Goal: Task Accomplishment & Management: Complete application form

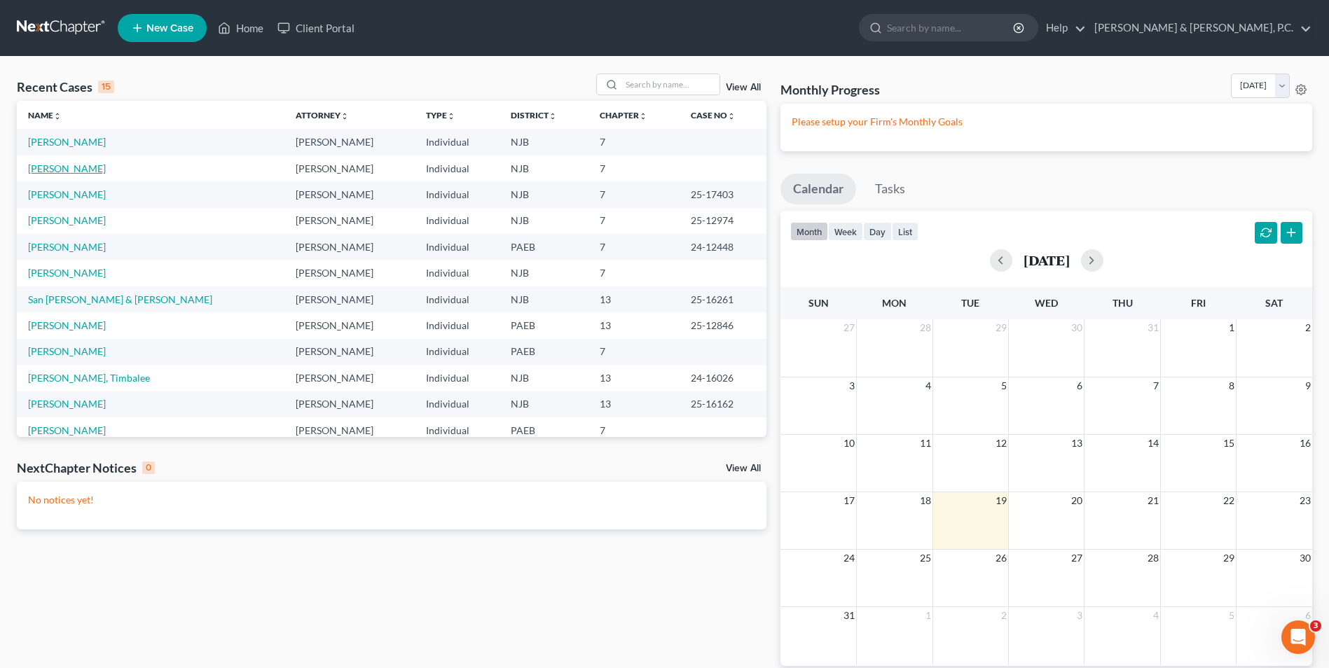
click at [65, 166] on link "[PERSON_NAME]" at bounding box center [67, 168] width 78 height 12
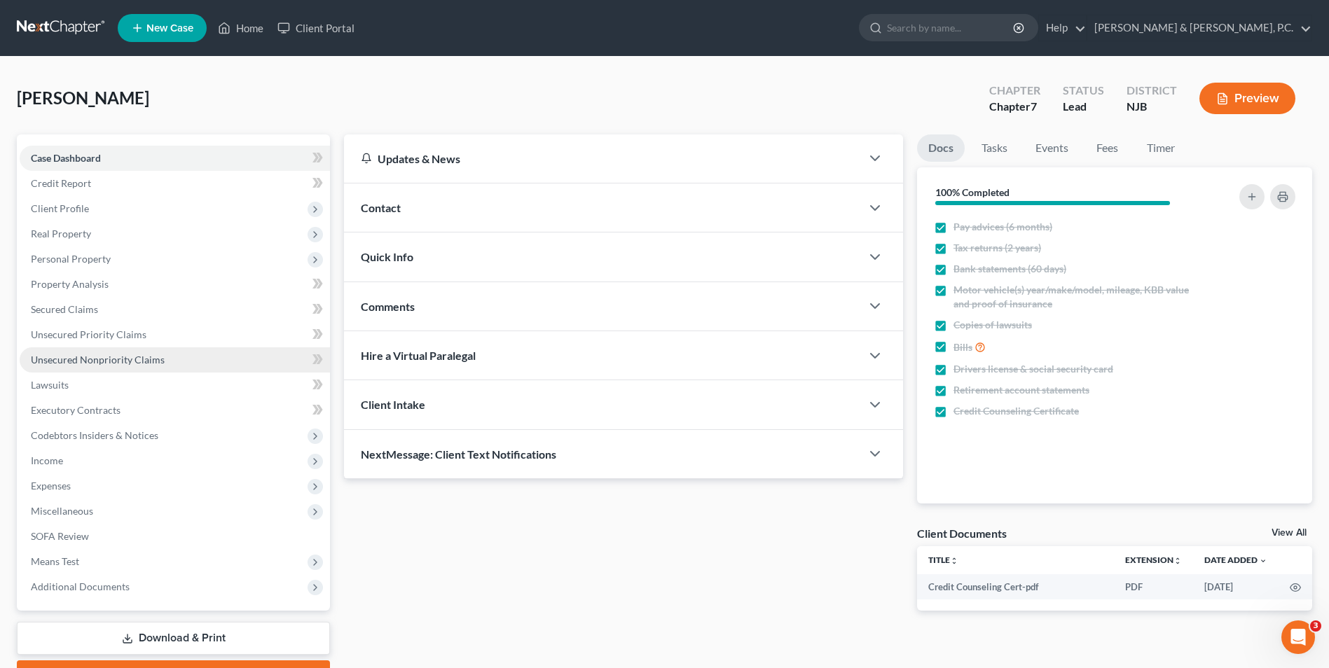
click at [110, 359] on span "Unsecured Nonpriority Claims" at bounding box center [98, 360] width 134 height 12
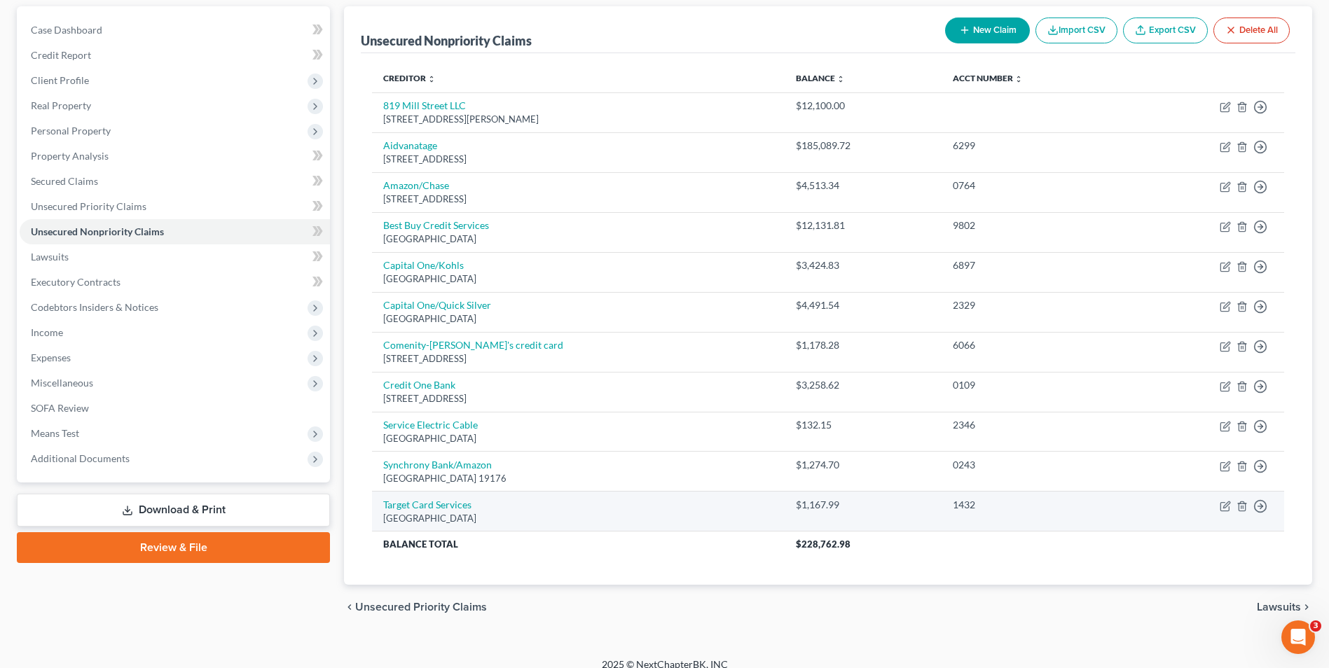
scroll to position [143, 0]
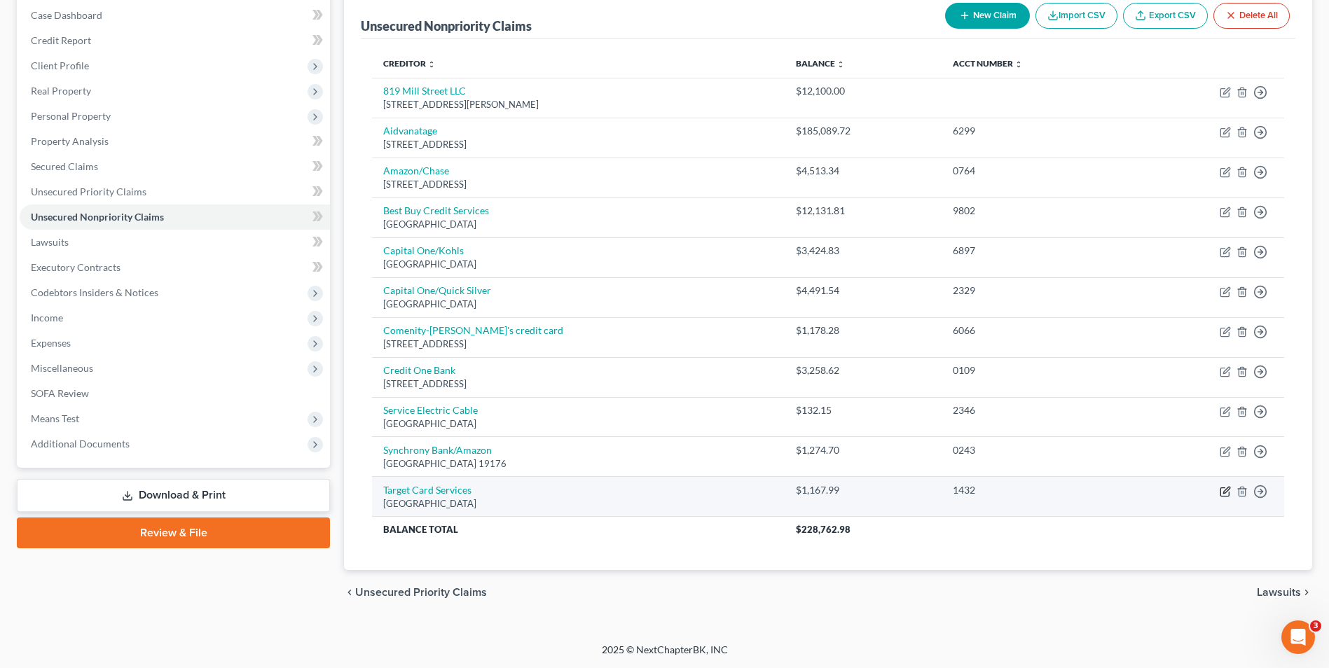
click at [1224, 490] on icon "button" at bounding box center [1226, 490] width 6 height 6
select select "45"
select select "2"
select select "0"
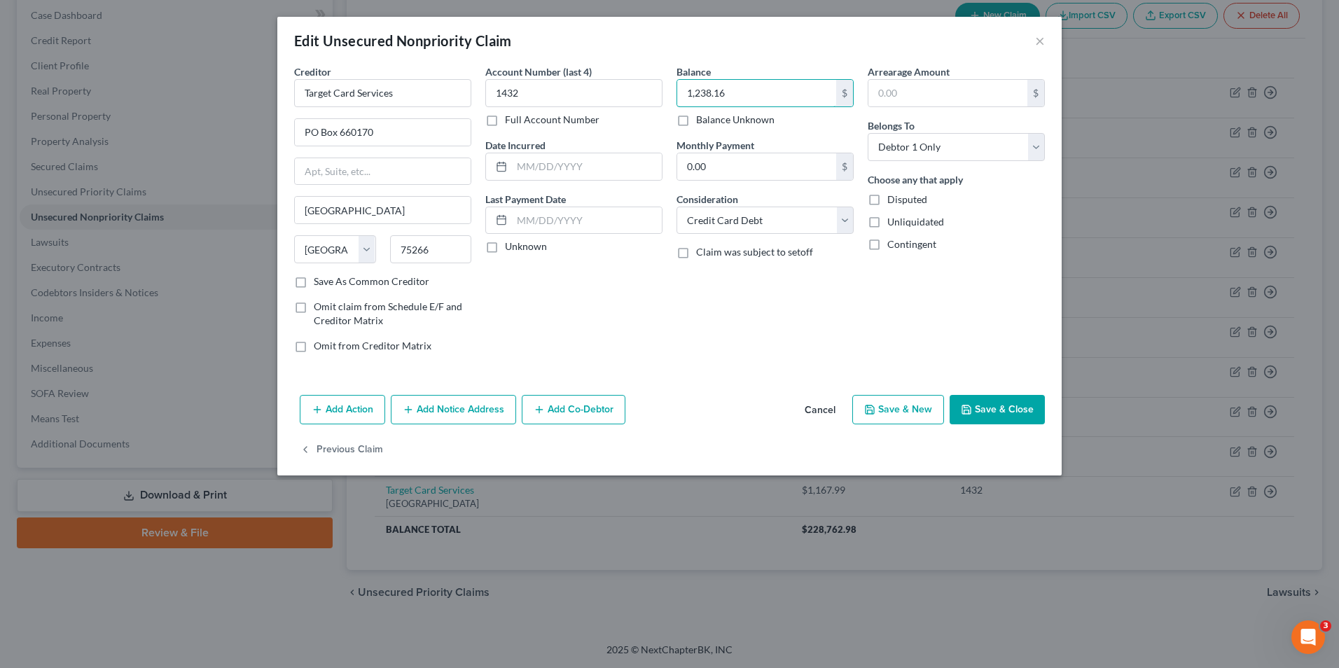
type input "1,238.16"
click at [1002, 402] on button "Save & Close" at bounding box center [997, 409] width 95 height 29
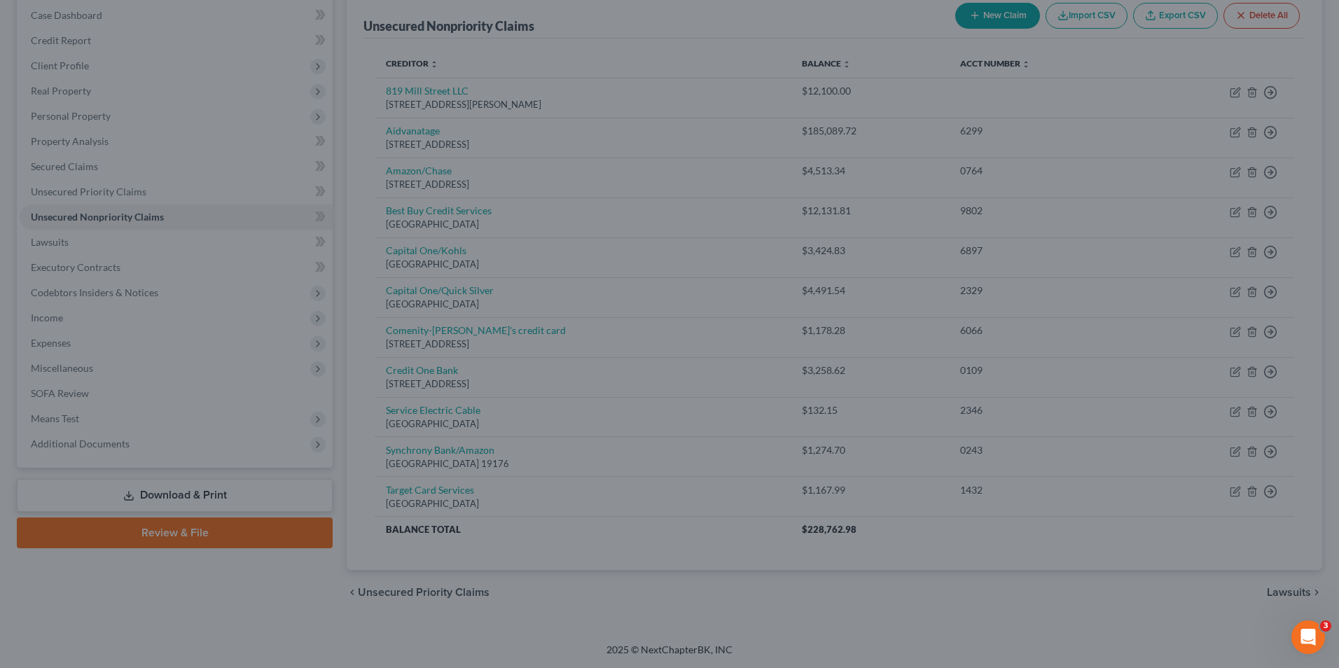
type input "0"
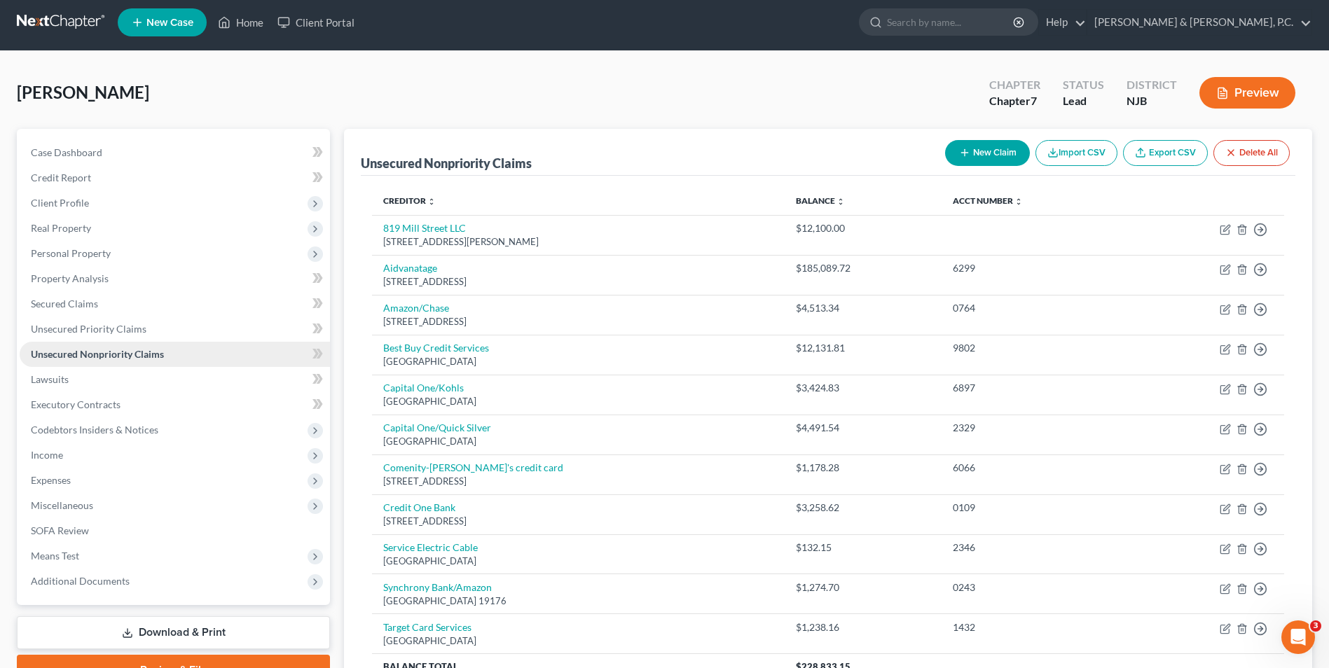
scroll to position [0, 0]
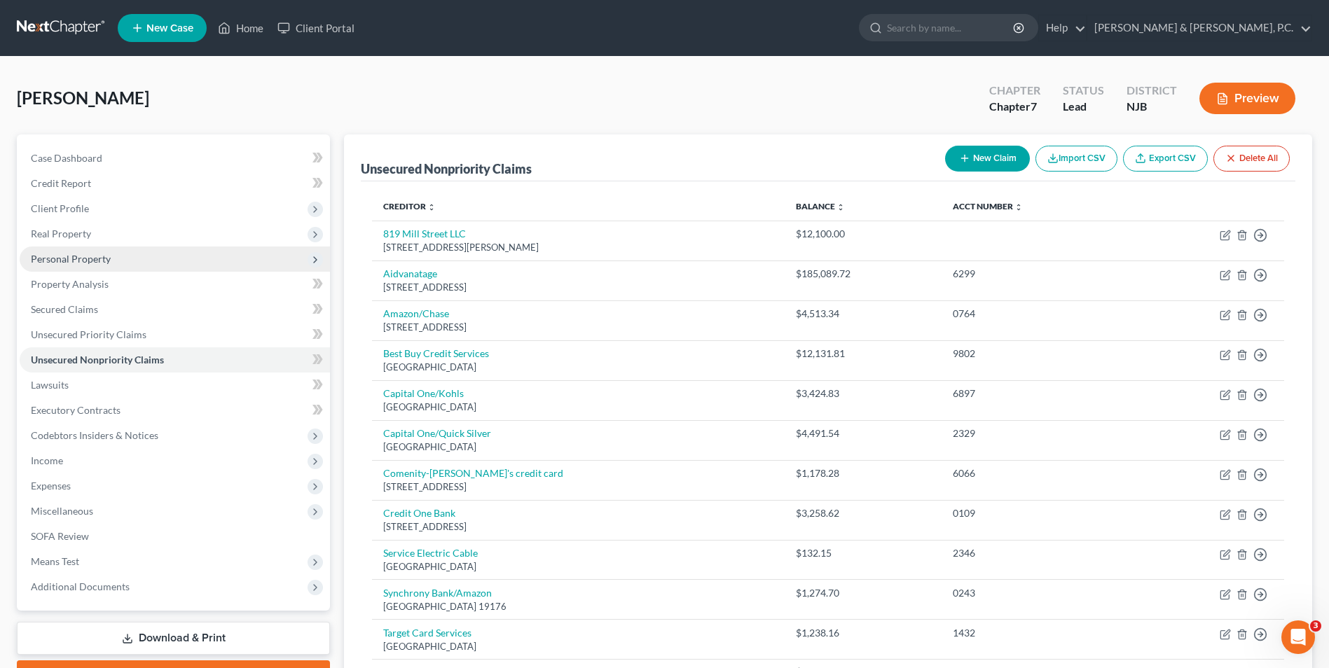
click at [81, 258] on span "Personal Property" at bounding box center [71, 259] width 80 height 12
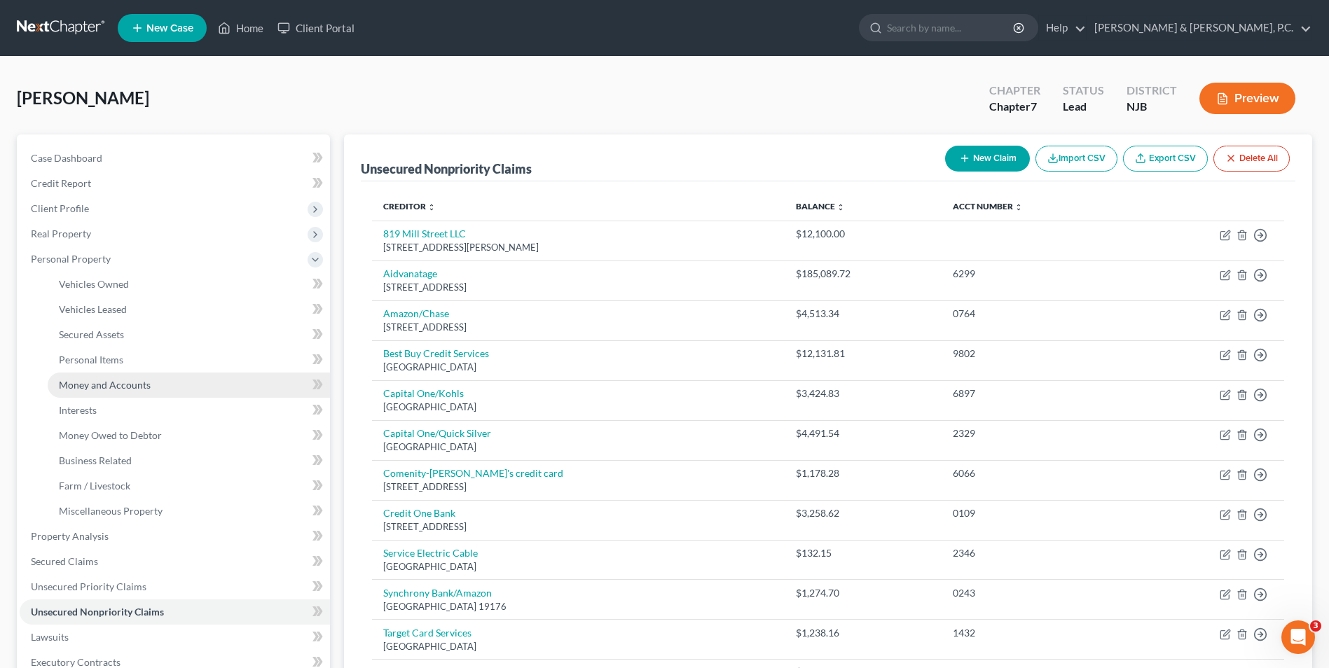
click at [121, 382] on span "Money and Accounts" at bounding box center [105, 385] width 92 height 12
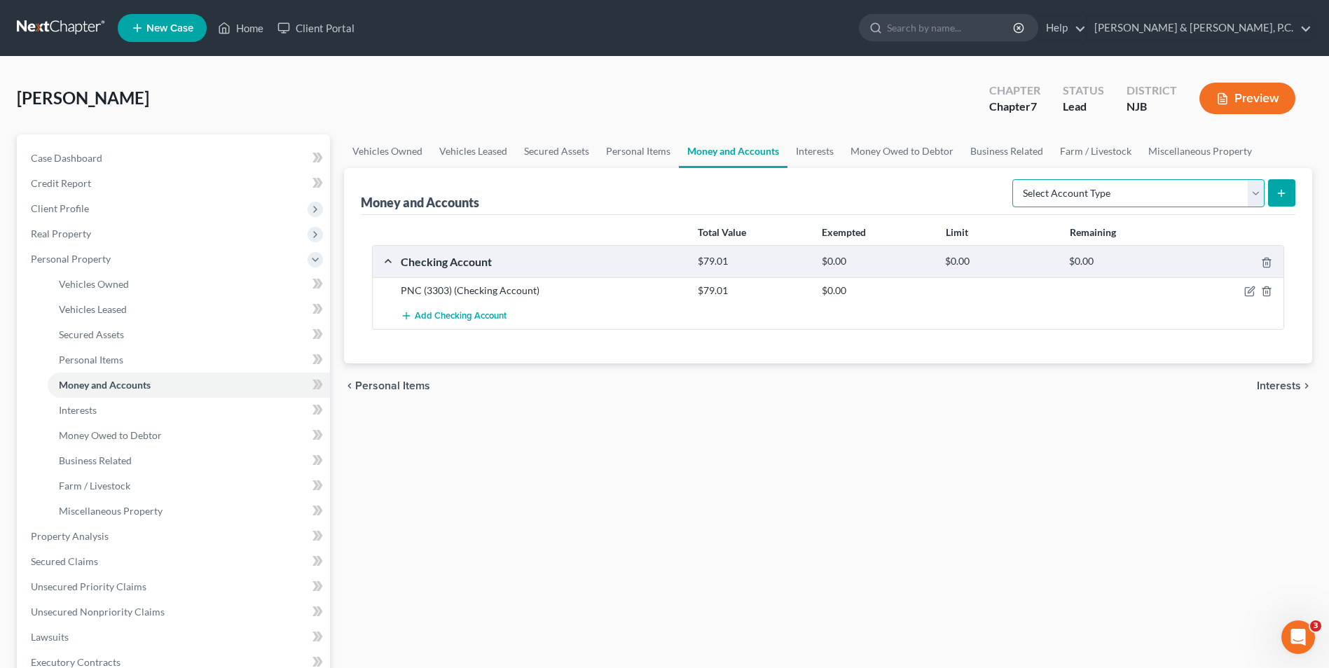
click at [1253, 186] on select "Select Account Type Brokerage Cash on Hand Certificates of Deposit Checking Acc…" at bounding box center [1138, 193] width 252 height 28
select select "savings"
click at [1015, 179] on select "Select Account Type Brokerage Cash on Hand Certificates of Deposit Checking Acc…" at bounding box center [1138, 193] width 252 height 28
click at [1277, 195] on icon "submit" at bounding box center [1280, 193] width 11 height 11
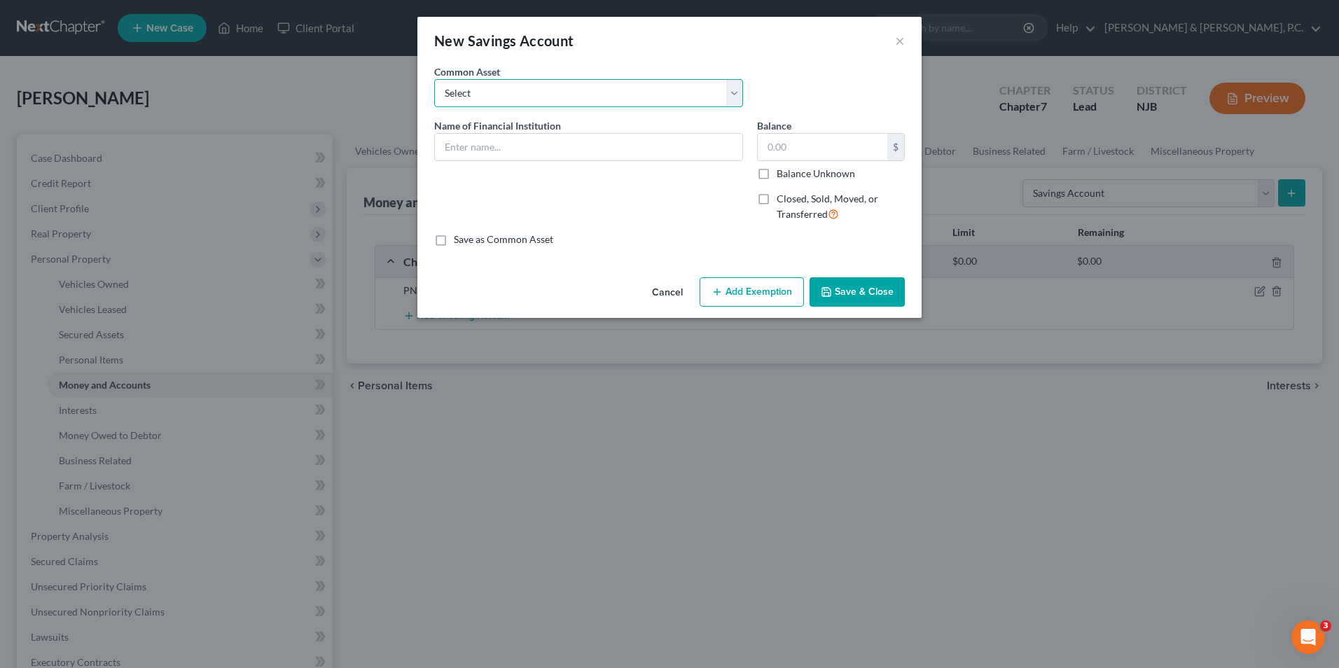
click at [657, 95] on select "Select Bank of America (3670) TD Bank (2762)" at bounding box center [588, 93] width 309 height 28
click at [637, 156] on input "text" at bounding box center [588, 147] width 307 height 27
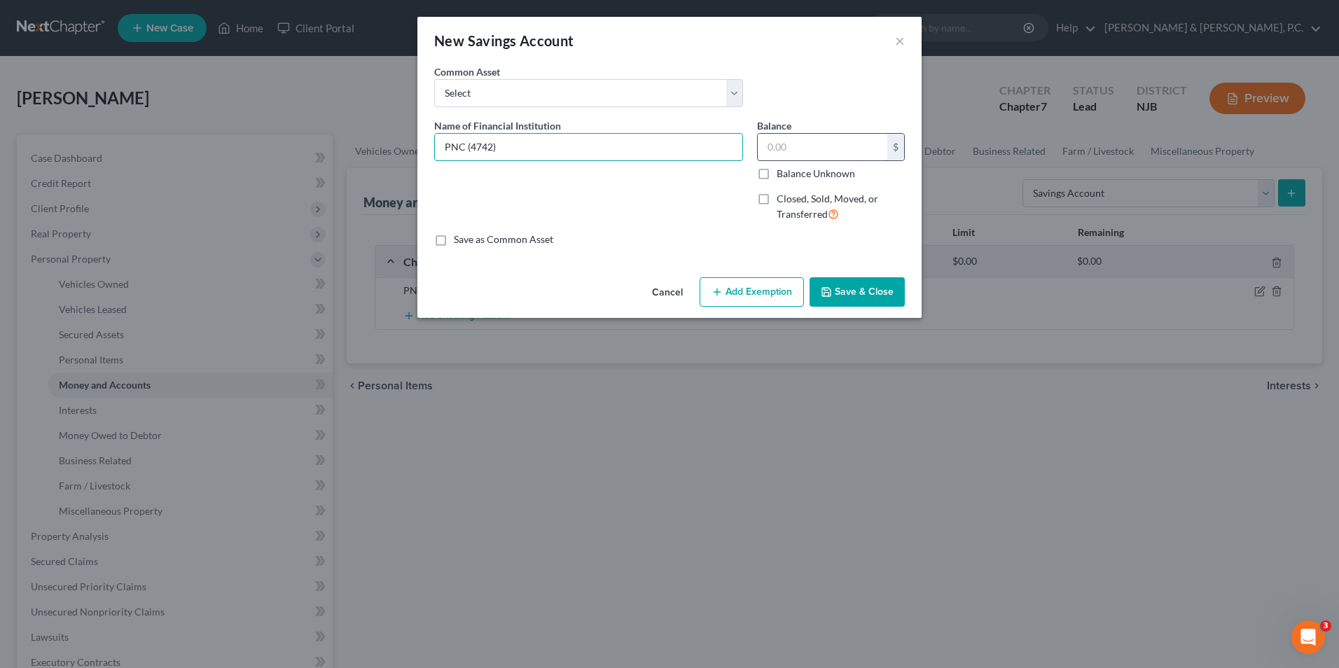
type input "PNC (4742)"
click at [852, 141] on input "text" at bounding box center [823, 147] width 130 height 27
type input "0.02"
click at [834, 283] on button "Save & Close" at bounding box center [857, 291] width 95 height 29
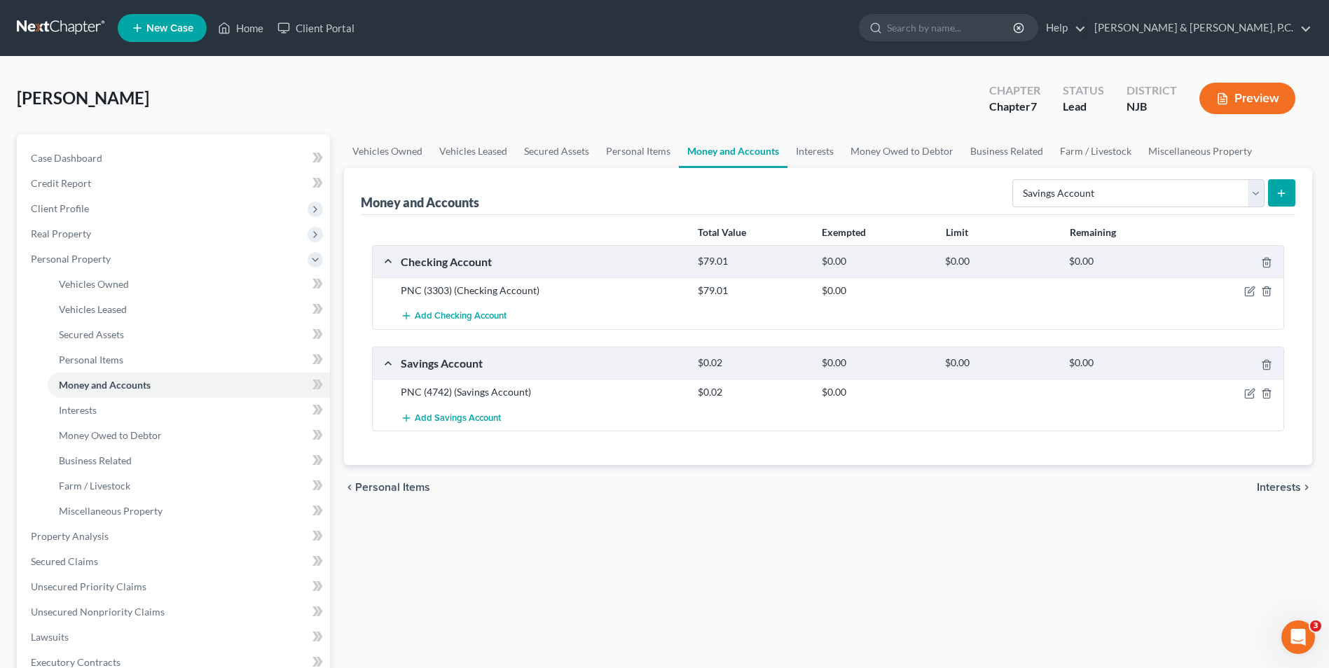
click at [1277, 200] on button "submit" at bounding box center [1281, 192] width 27 height 27
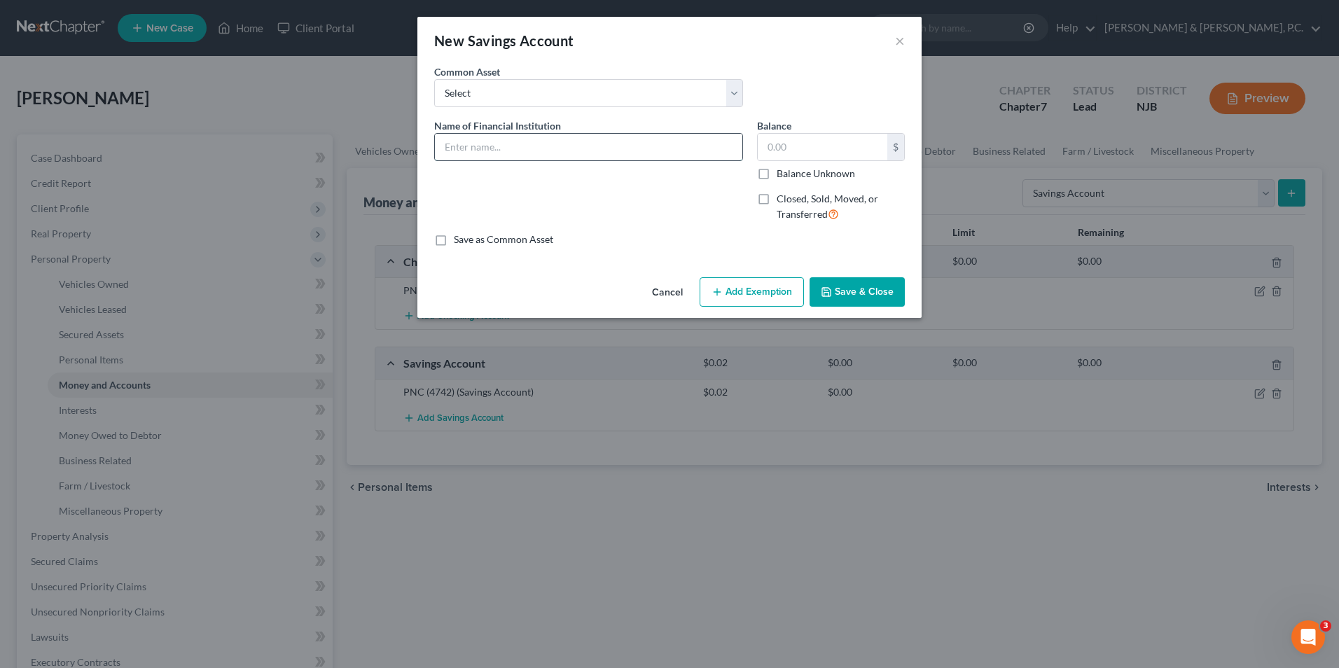
click at [496, 153] on input "text" at bounding box center [588, 147] width 307 height 27
type input "PNC ("
click at [454, 238] on label "Save as Common Asset" at bounding box center [503, 240] width 99 height 14
click at [459, 238] on input "Save as Common Asset" at bounding box center [463, 237] width 9 height 9
checkbox input "true"
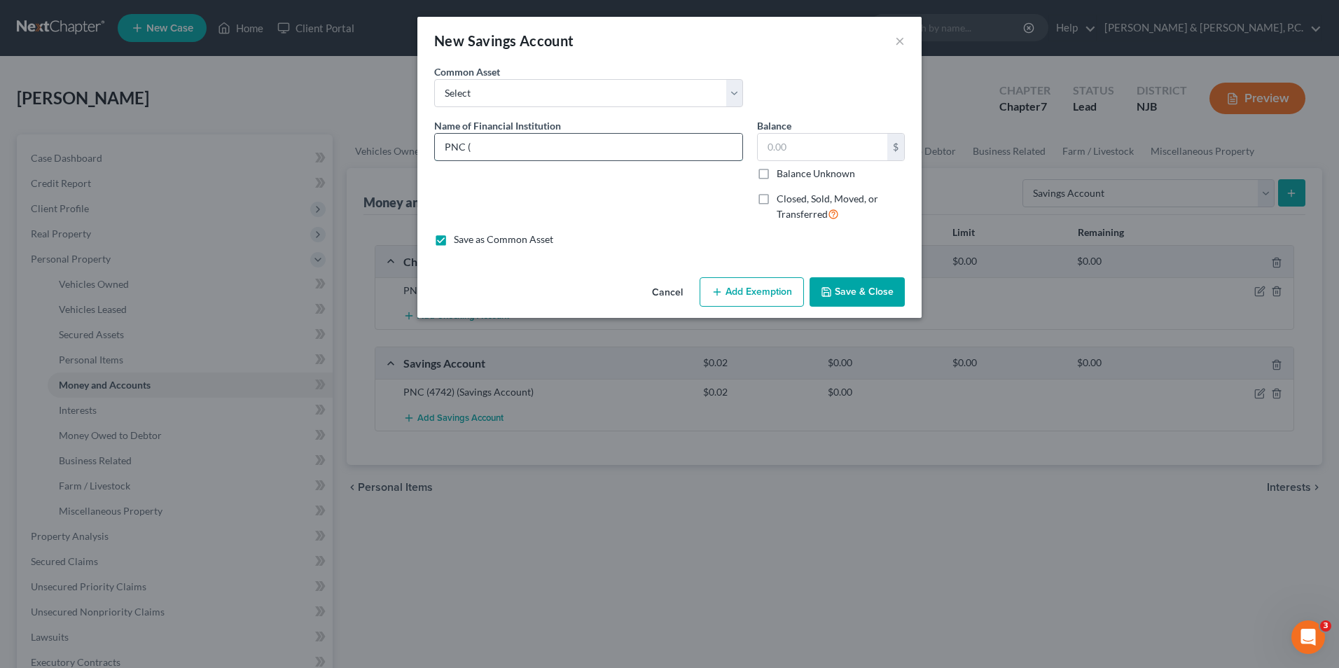
click at [487, 148] on input "PNC (" at bounding box center [588, 147] width 307 height 27
type input "PNC (3311)"
click at [824, 144] on input "text" at bounding box center [823, 147] width 130 height 27
type input "0"
click at [871, 291] on button "Save & Close" at bounding box center [857, 291] width 95 height 29
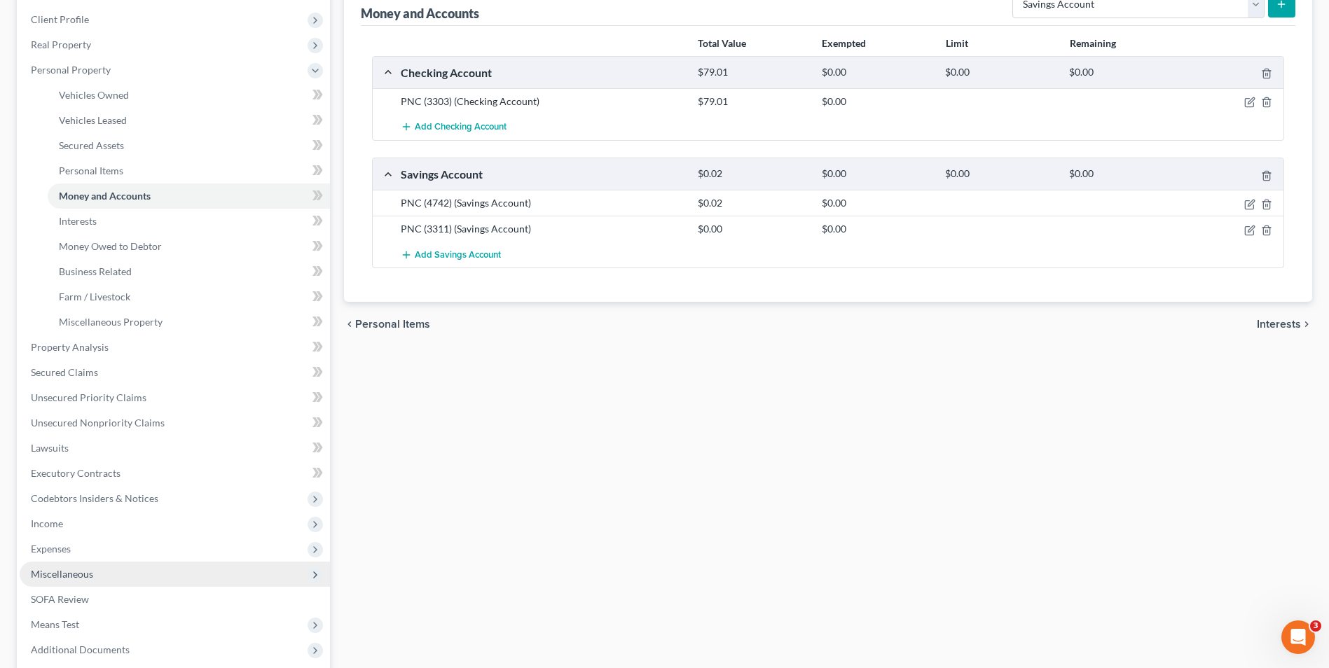
scroll to position [210, 0]
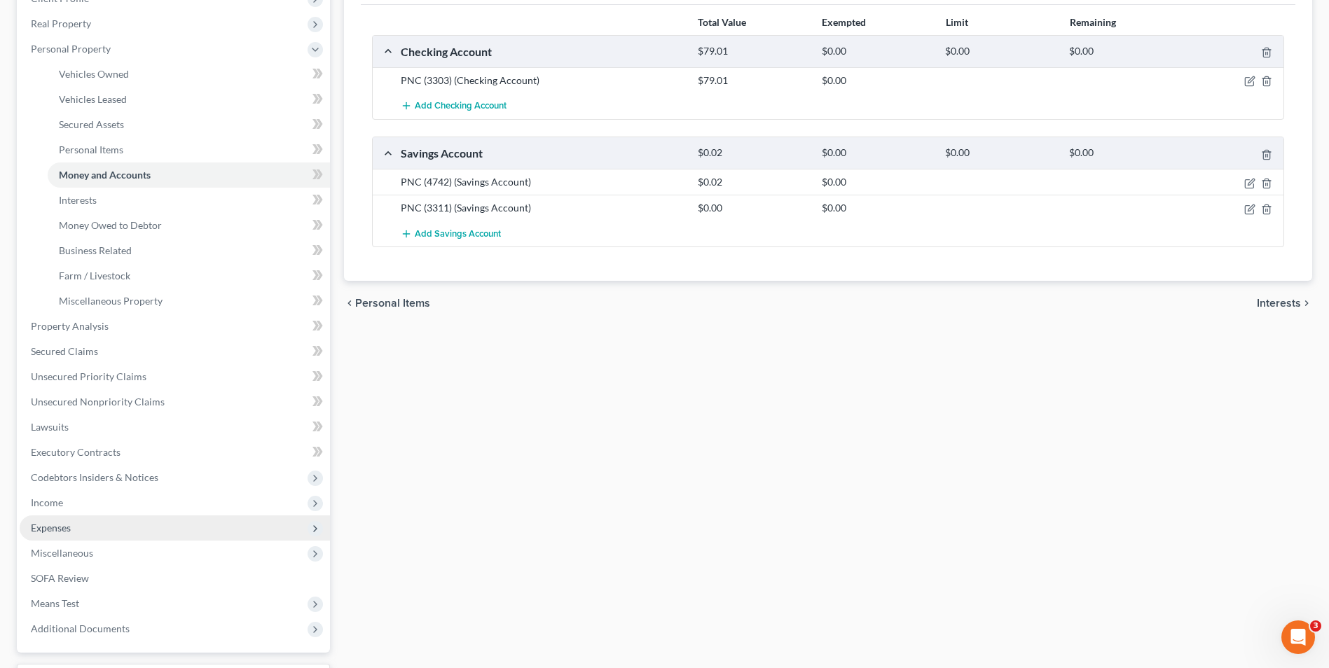
click at [46, 529] on span "Expenses" at bounding box center [51, 528] width 40 height 12
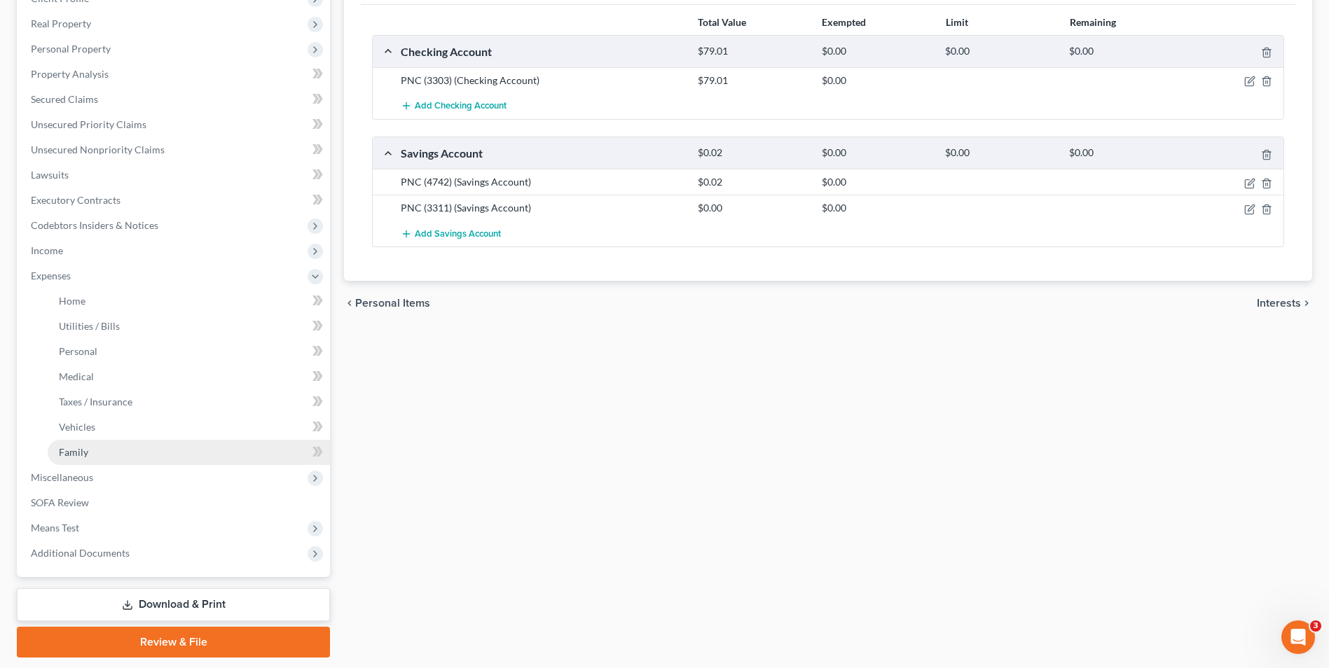
click at [76, 457] on span "Family" at bounding box center [73, 452] width 29 height 12
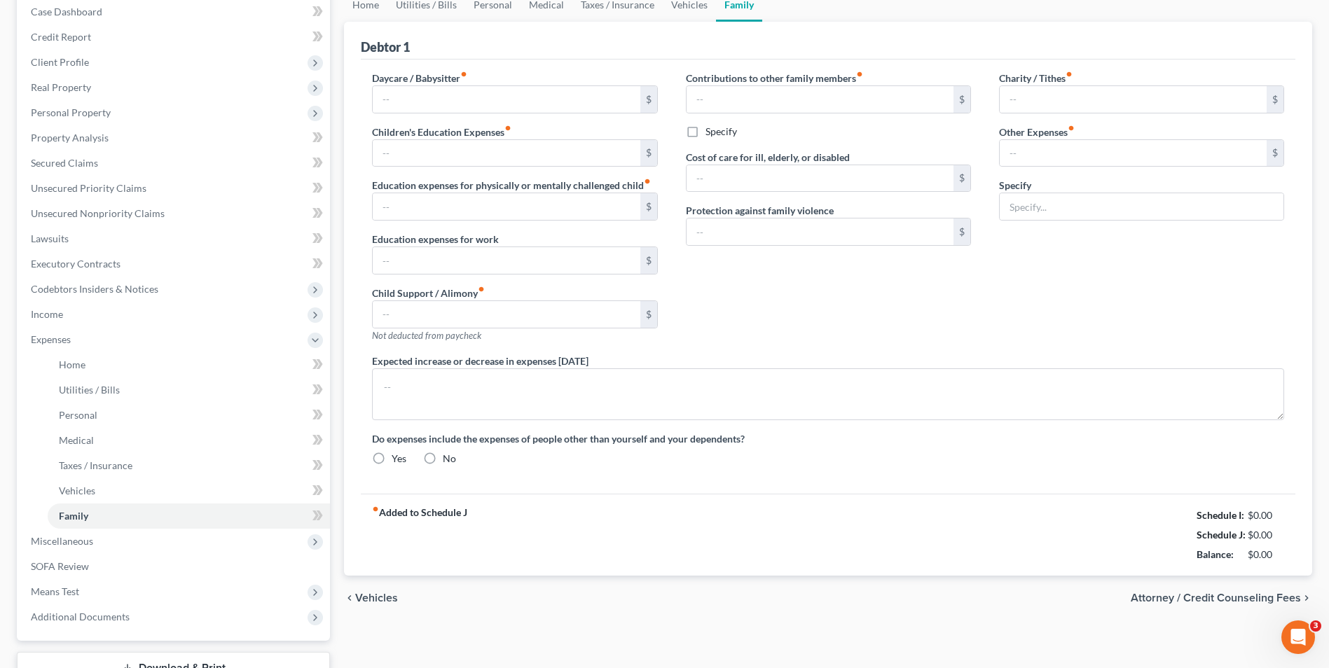
type input "0.00"
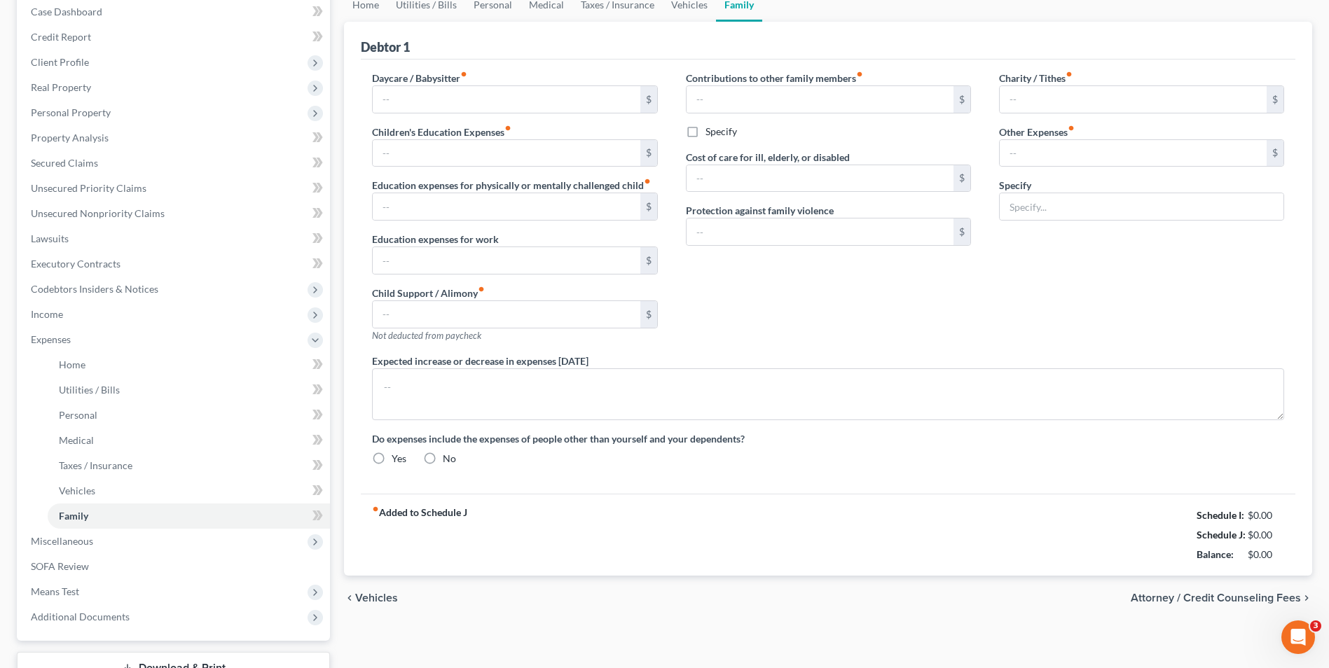
type input "0.00"
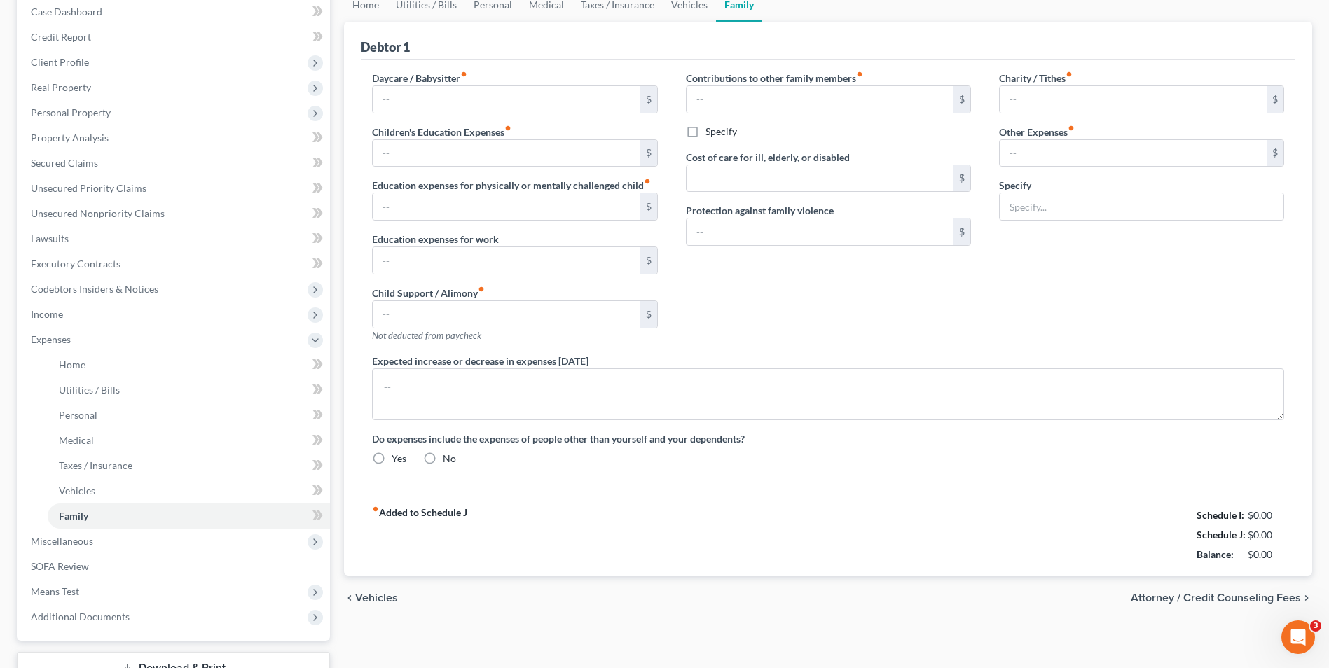
radio input "true"
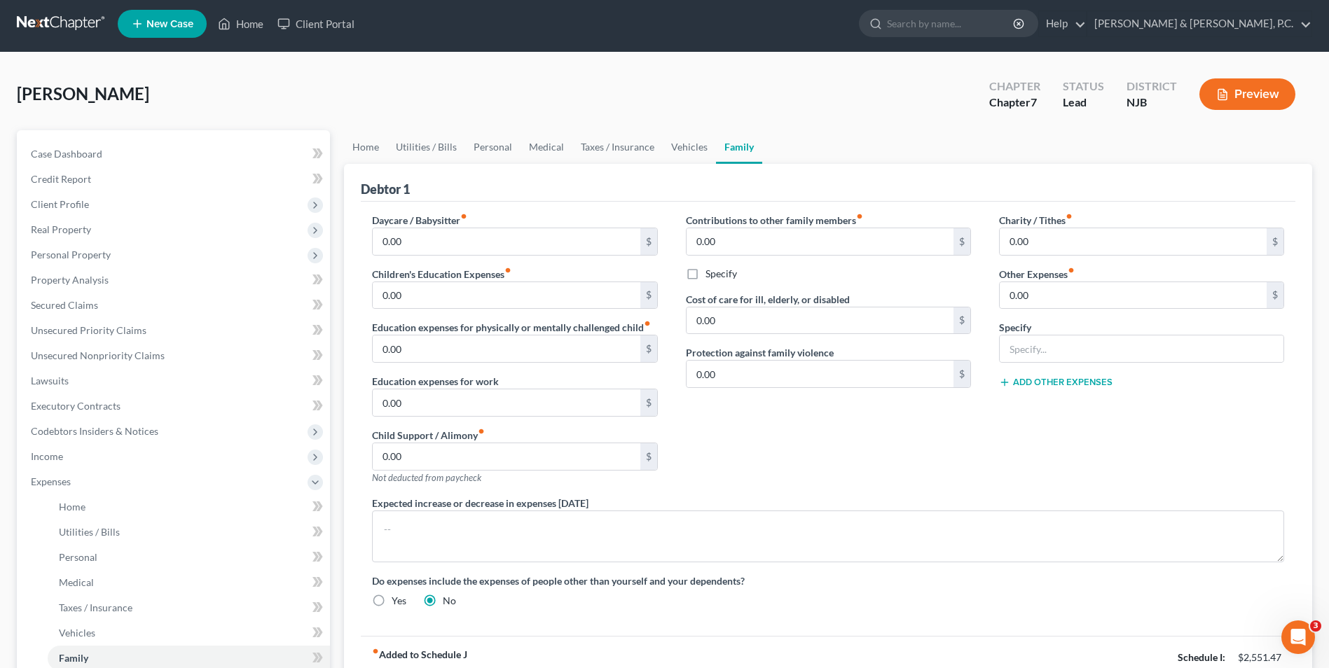
scroll to position [140, 0]
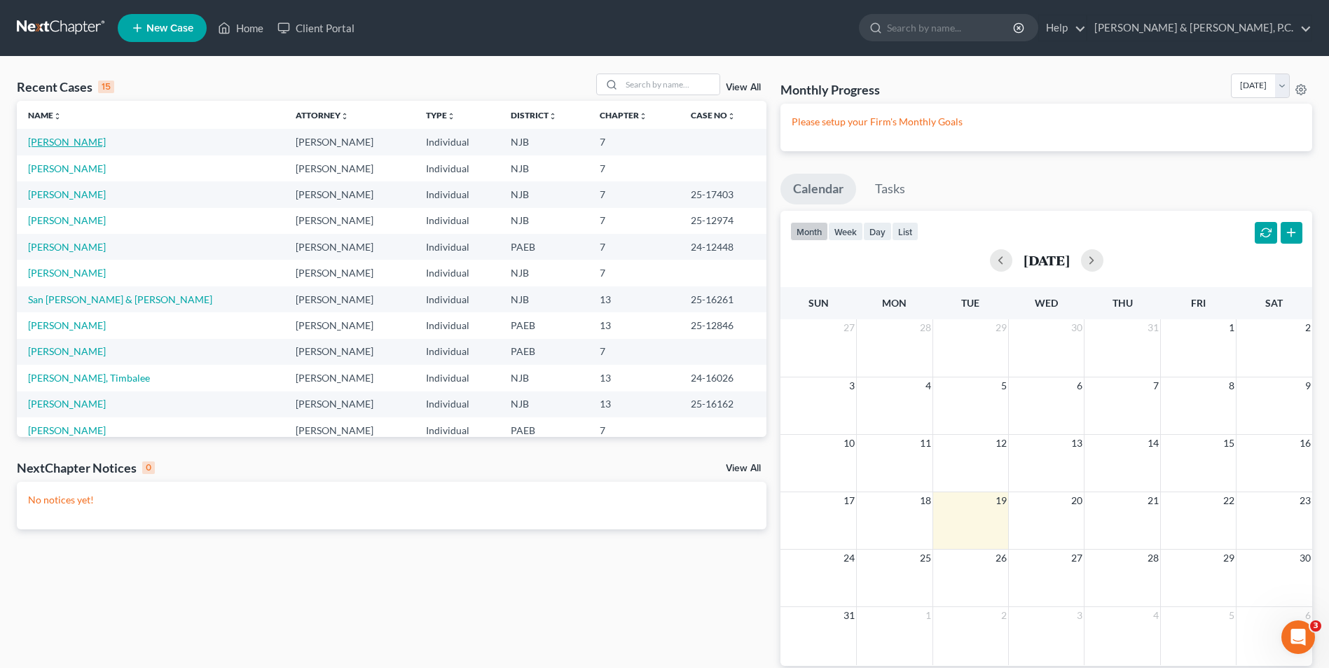
click at [89, 144] on link "[PERSON_NAME]" at bounding box center [67, 142] width 78 height 12
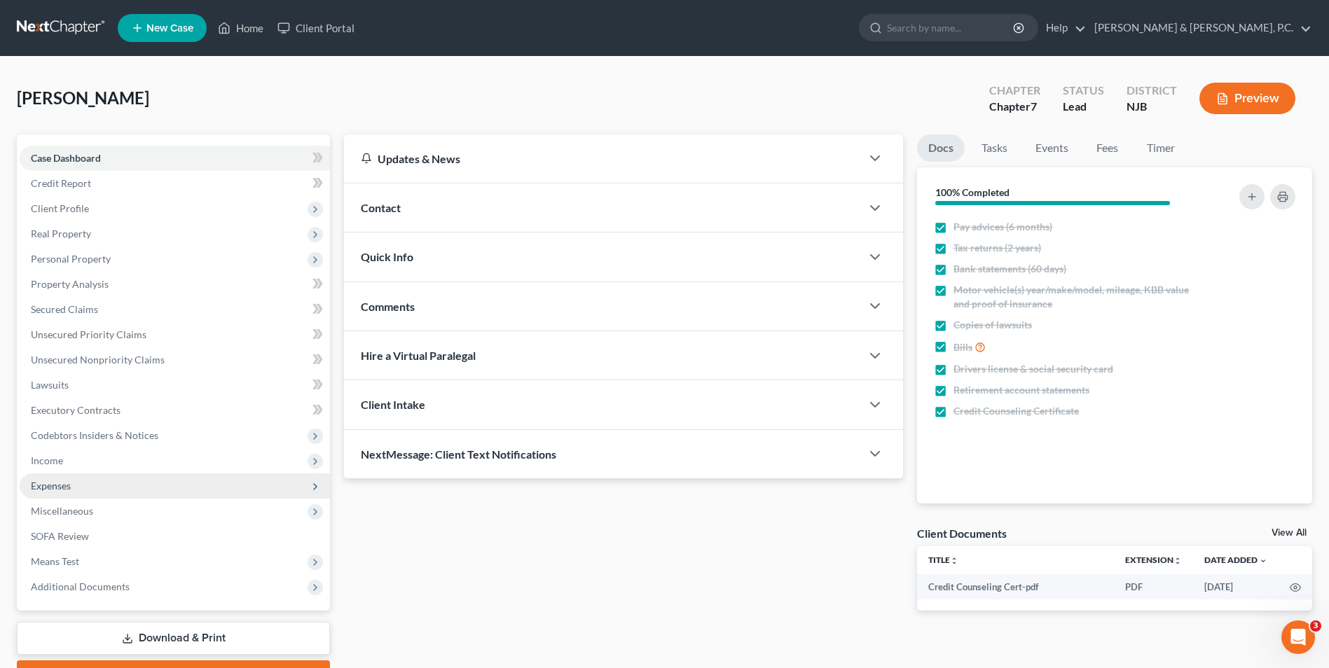
click at [67, 492] on span "Expenses" at bounding box center [175, 485] width 310 height 25
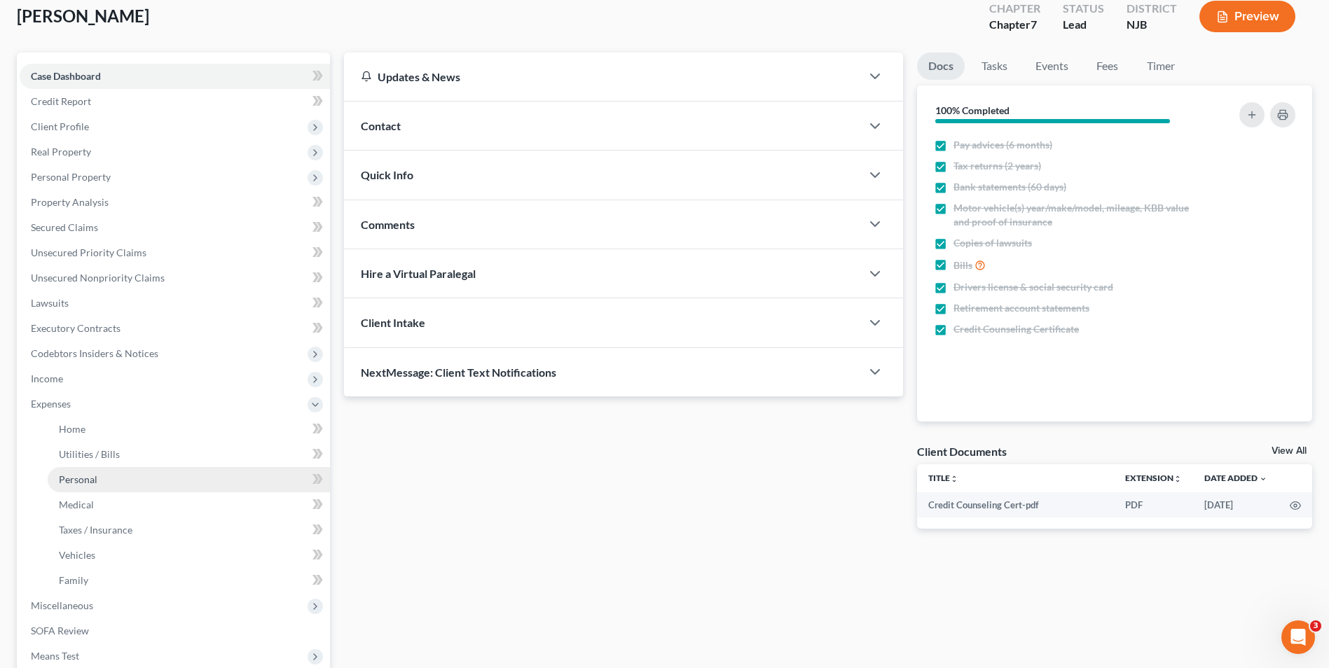
scroll to position [210, 0]
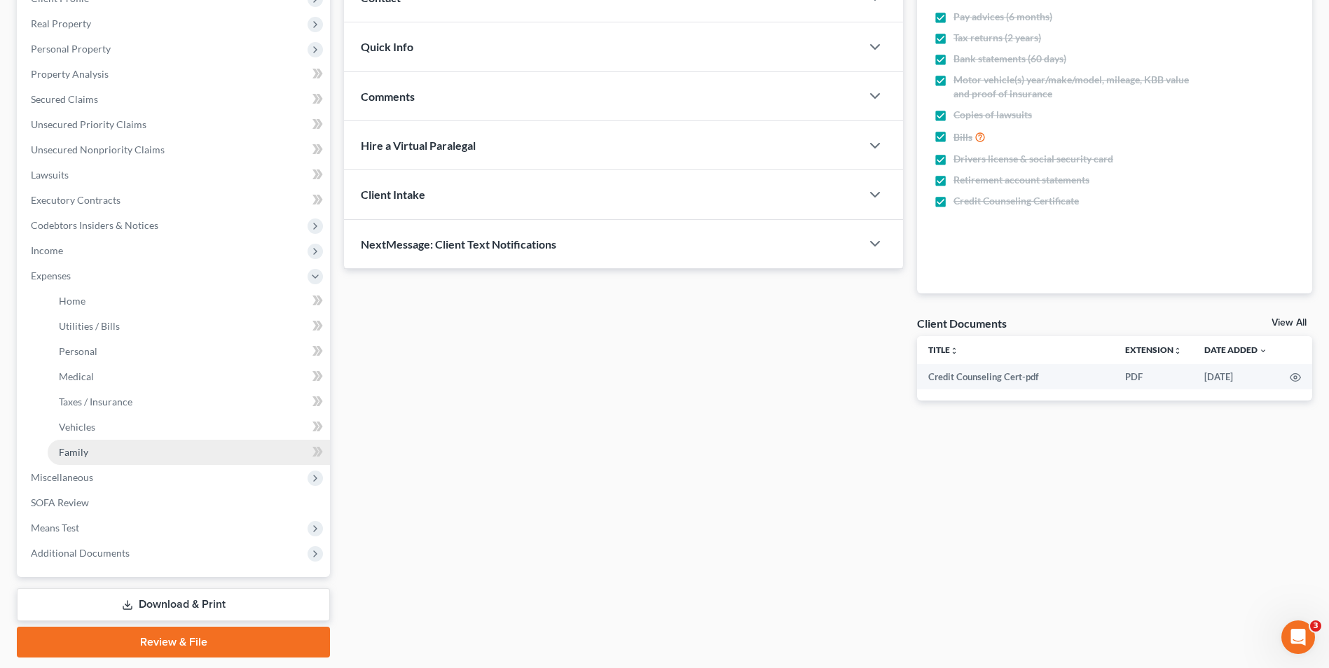
click at [77, 458] on link "Family" at bounding box center [189, 452] width 282 height 25
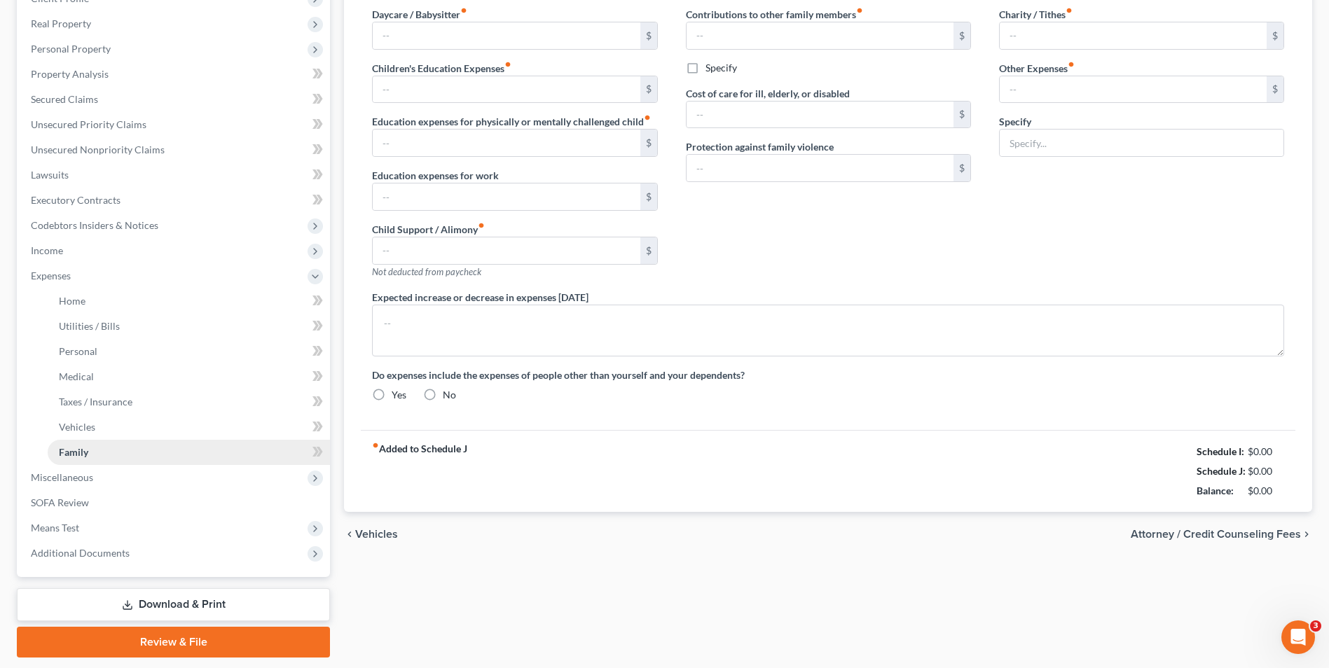
type input "0.00"
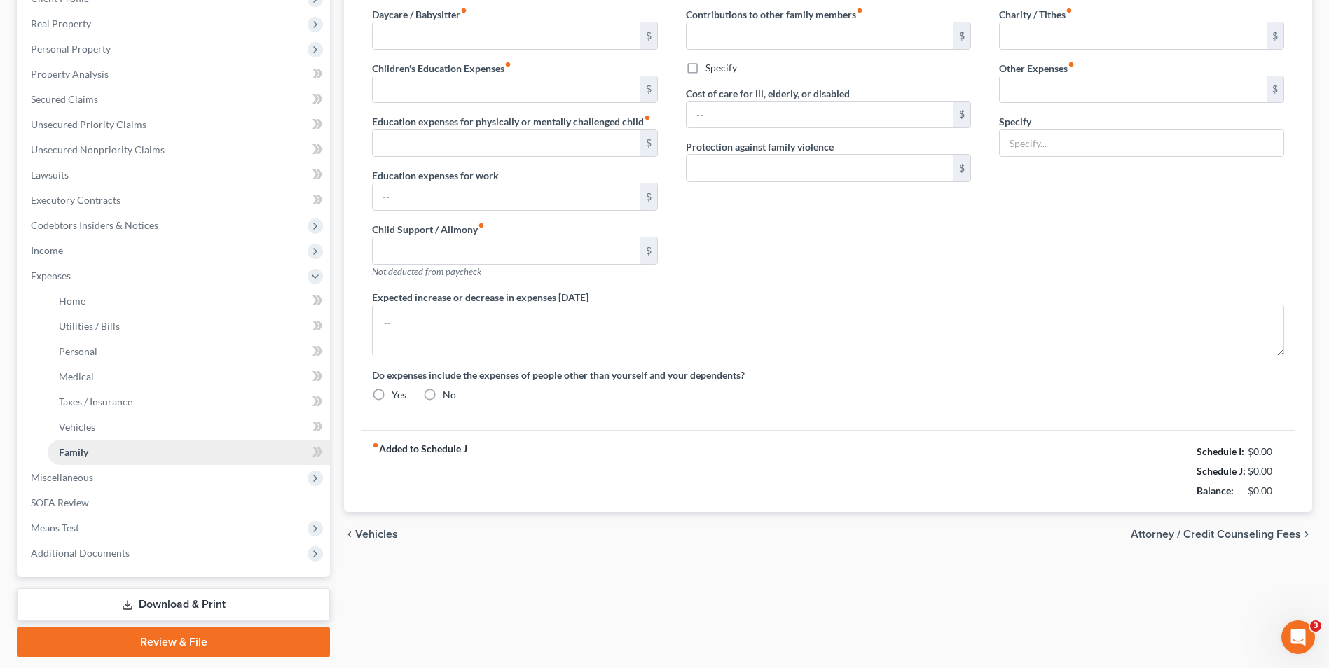
type input "0.00"
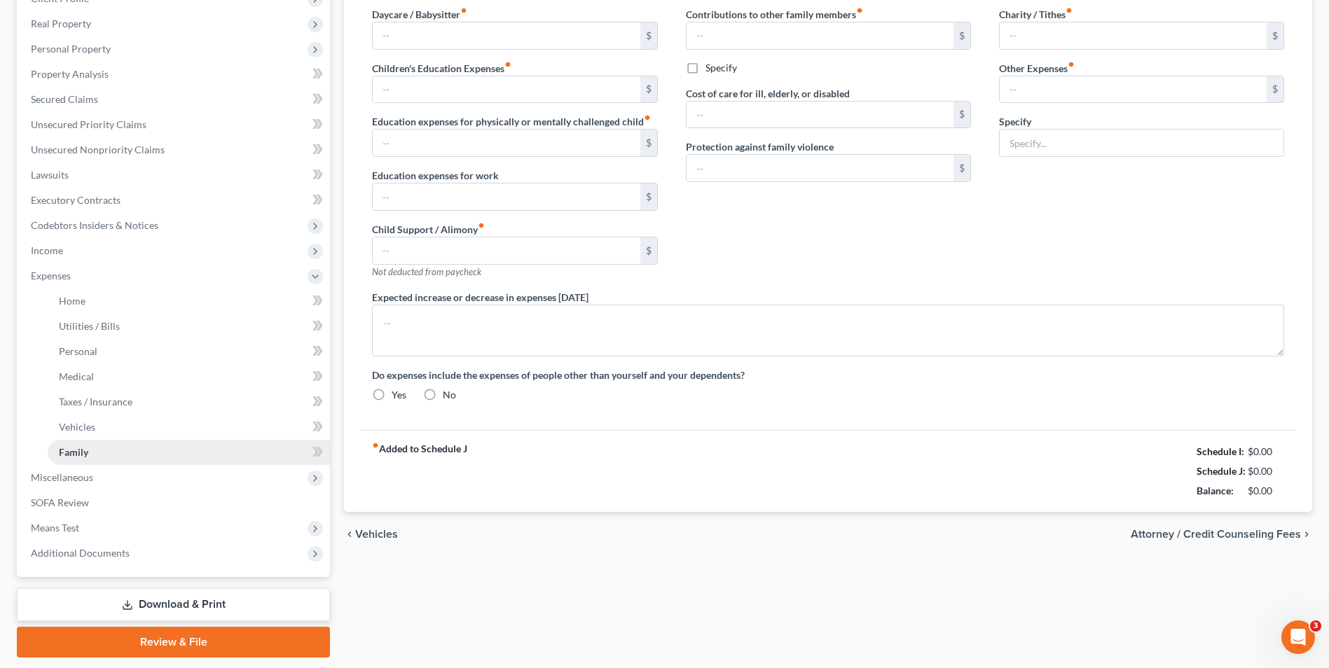
radio input "true"
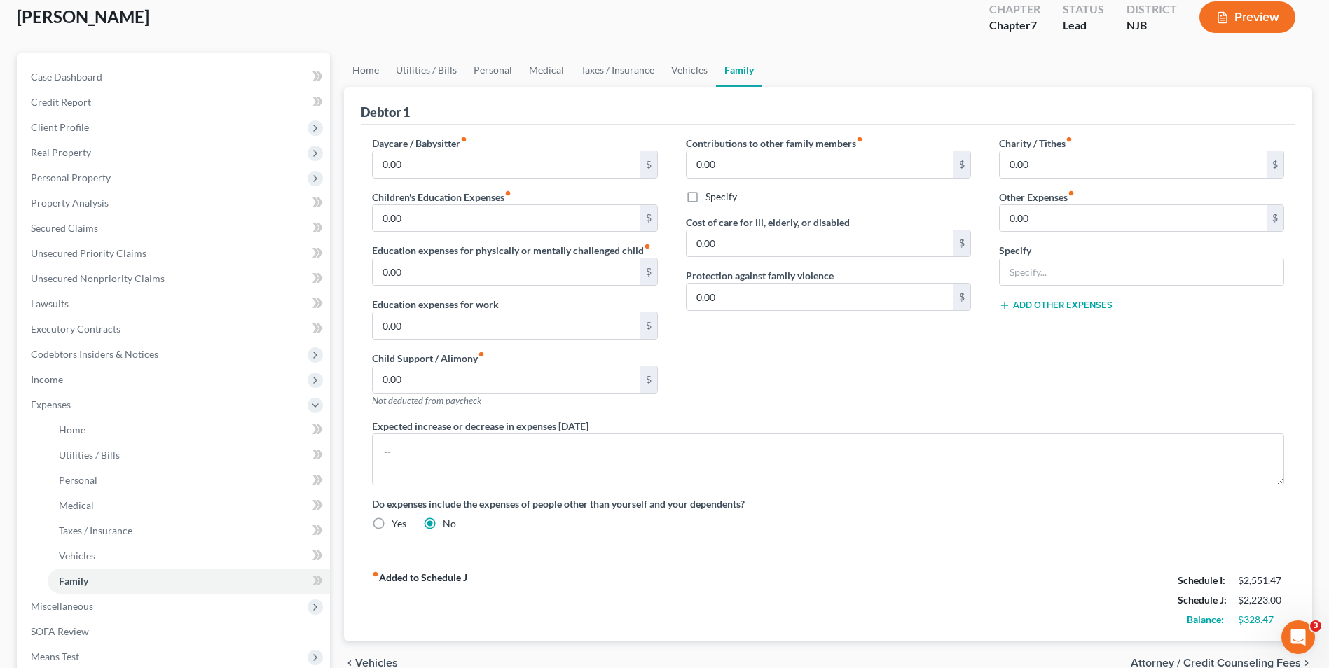
scroll to position [253, 0]
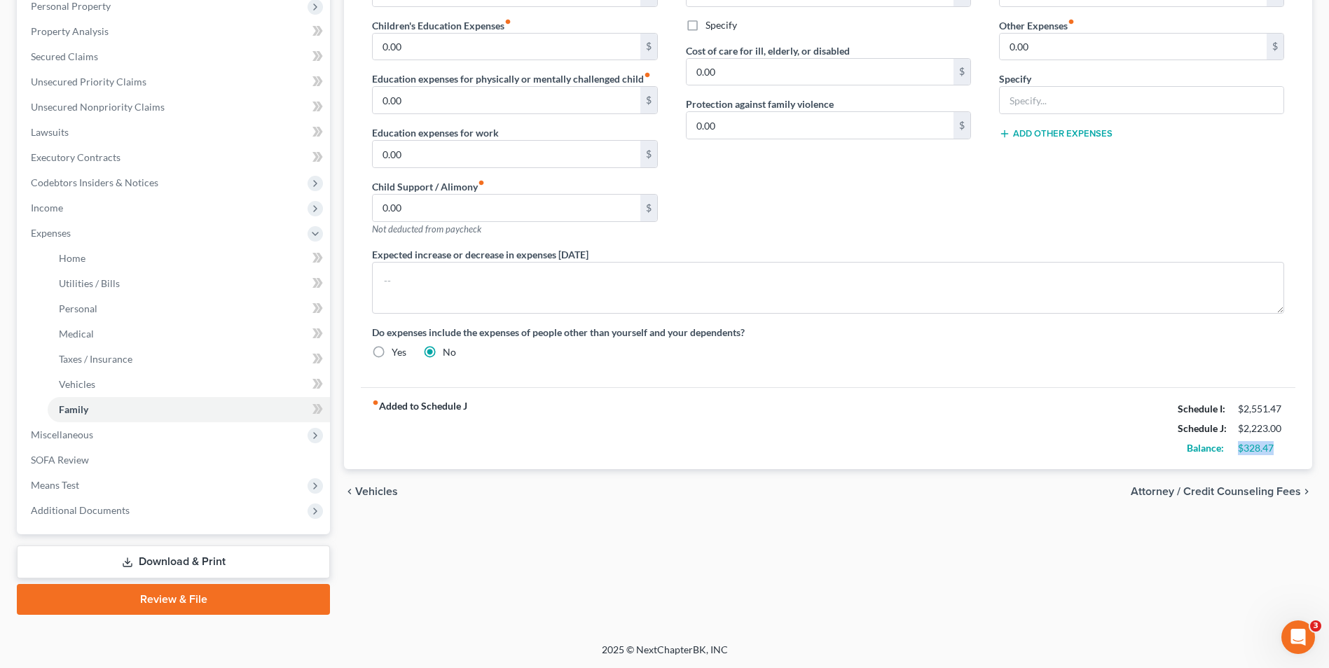
drag, startPoint x: 1281, startPoint y: 445, endPoint x: 1238, endPoint y: 450, distance: 43.7
click at [1238, 450] on div "$328.47" at bounding box center [1261, 448] width 46 height 14
copy div "$328.47"
